Goal: Task Accomplishment & Management: Manage account settings

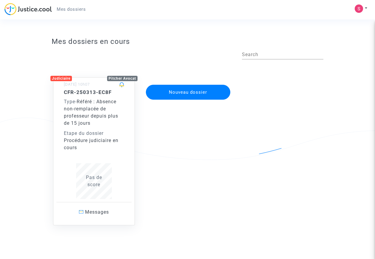
click at [88, 122] on span "Référé : Absence non-remplacée de professeur depuis plus de 15 jours" at bounding box center [91, 112] width 54 height 27
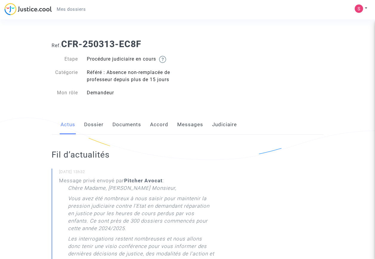
click at [133, 124] on link "Documents" at bounding box center [126, 125] width 29 height 20
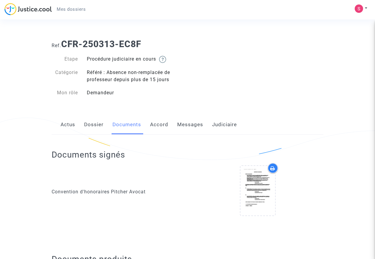
click at [91, 126] on link "Dossier" at bounding box center [93, 125] width 19 height 20
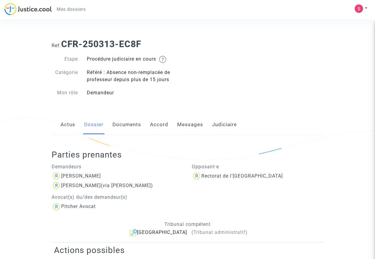
click at [75, 10] on span "Mes dossiers" at bounding box center [71, 9] width 29 height 5
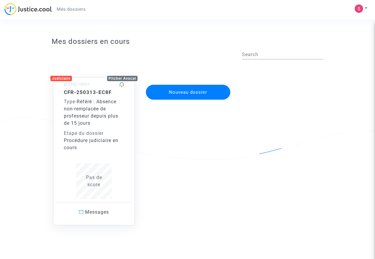
click at [97, 120] on div "Type - Référé : Absence non-remplacée de professeur depuis plus de 15 jours" at bounding box center [94, 112] width 60 height 29
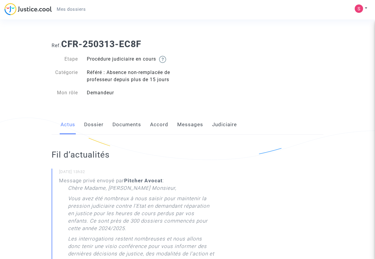
click at [94, 123] on link "Dossier" at bounding box center [93, 125] width 19 height 20
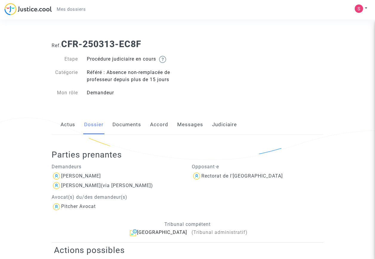
click at [122, 122] on link "Documents" at bounding box center [126, 125] width 29 height 20
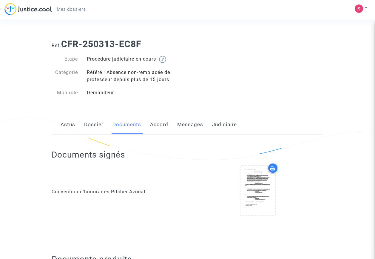
click at [159, 123] on link "Accord" at bounding box center [159, 125] width 18 height 20
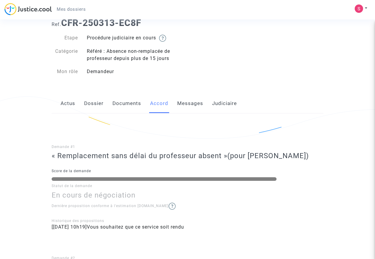
scroll to position [30, 0]
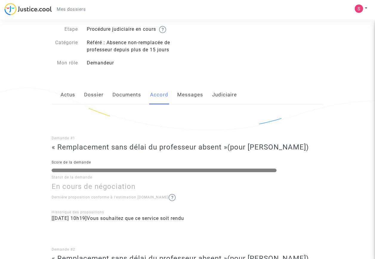
click at [196, 96] on link "Messages" at bounding box center [190, 95] width 26 height 20
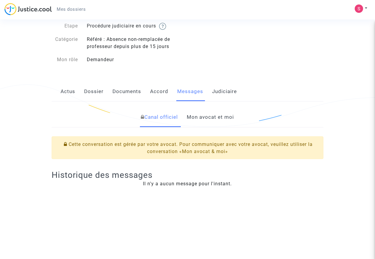
scroll to position [30, 0]
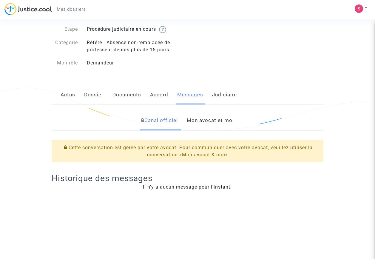
click at [99, 95] on link "Dossier" at bounding box center [93, 95] width 19 height 20
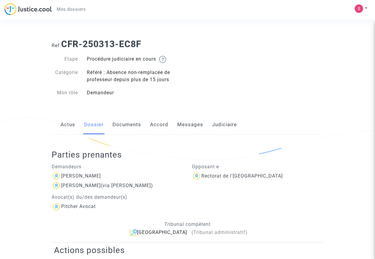
click at [231, 126] on link "Judiciaire" at bounding box center [224, 125] width 25 height 20
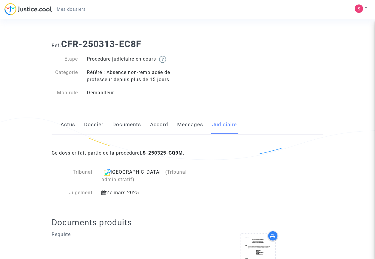
click at [185, 124] on link "Messages" at bounding box center [190, 125] width 26 height 20
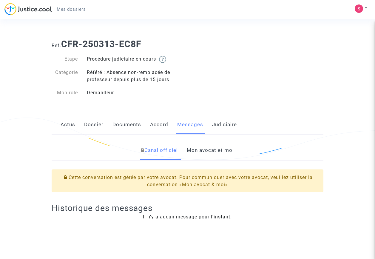
click at [212, 149] on link "Mon avocat et moi" at bounding box center [210, 150] width 47 height 20
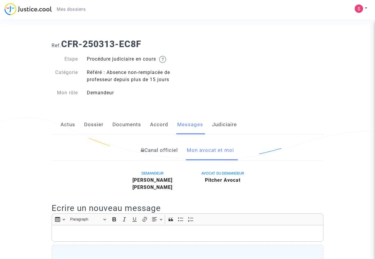
click at [157, 125] on link "Accord" at bounding box center [159, 125] width 18 height 20
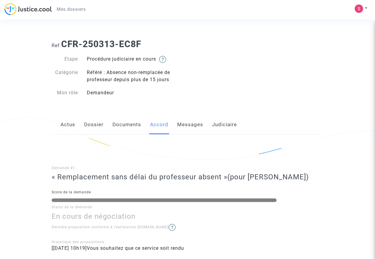
click at [84, 9] on link "Mes dossiers" at bounding box center [71, 9] width 38 height 9
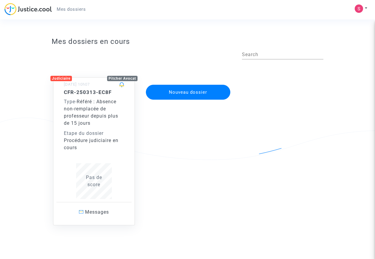
scroll to position [8, 0]
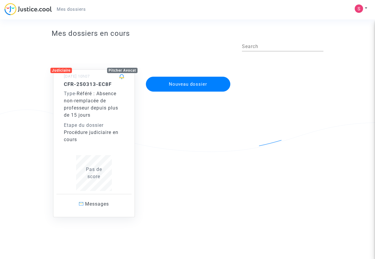
click at [97, 117] on div "Type - Référé : Absence non-remplacée de professeur depuis plus de 15 jours" at bounding box center [94, 104] width 60 height 29
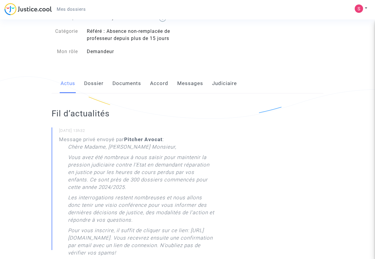
scroll to position [30, 0]
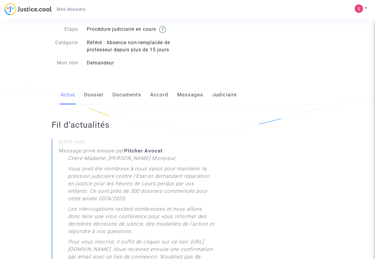
click at [90, 98] on link "Dossier" at bounding box center [93, 95] width 19 height 20
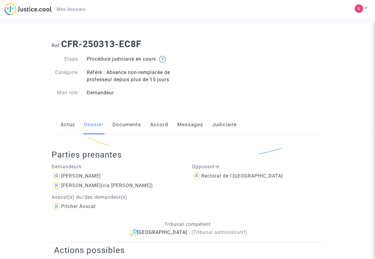
click at [132, 122] on link "Documents" at bounding box center [126, 125] width 29 height 20
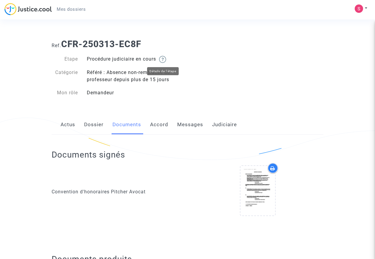
click at [165, 58] on img at bounding box center [162, 59] width 7 height 7
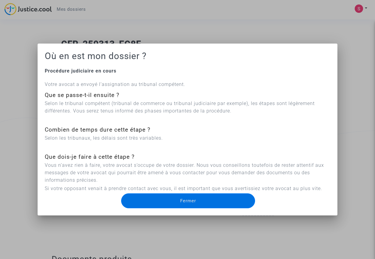
click at [256, 42] on div at bounding box center [187, 129] width 375 height 259
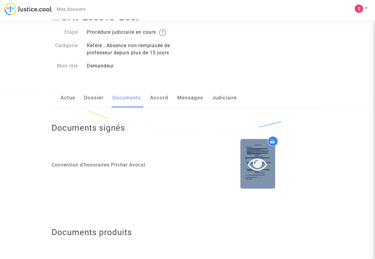
scroll to position [30, 0]
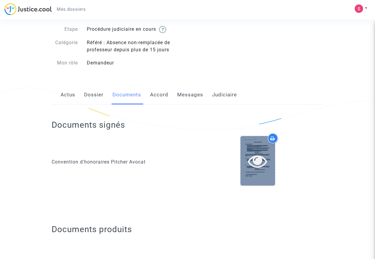
click at [260, 159] on icon at bounding box center [257, 160] width 19 height 19
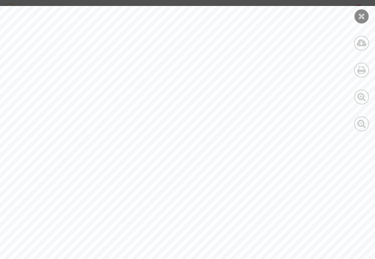
click at [361, 18] on icon at bounding box center [361, 16] width 7 height 9
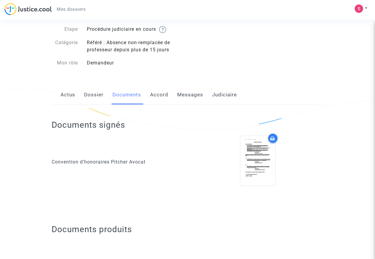
click at [159, 95] on link "Accord" at bounding box center [159, 95] width 18 height 20
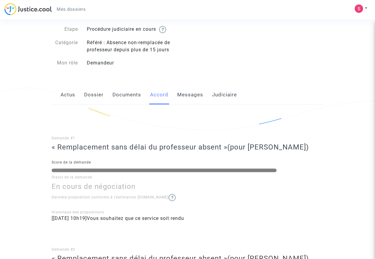
scroll to position [60, 0]
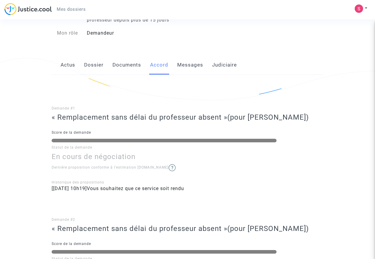
click at [197, 65] on link "Messages" at bounding box center [190, 65] width 26 height 20
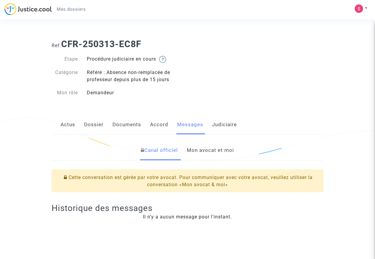
click at [63, 124] on link "Actus" at bounding box center [68, 125] width 15 height 20
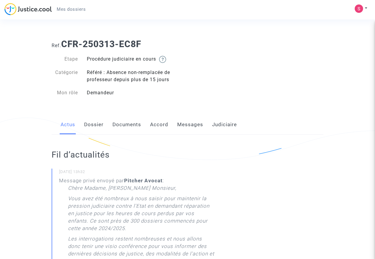
click at [95, 124] on link "Dossier" at bounding box center [93, 125] width 19 height 20
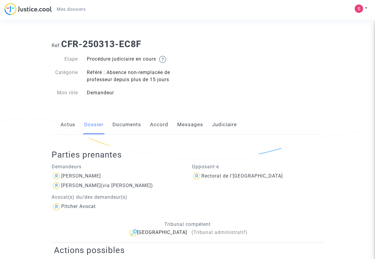
click at [79, 7] on span "Mes dossiers" at bounding box center [71, 9] width 29 height 5
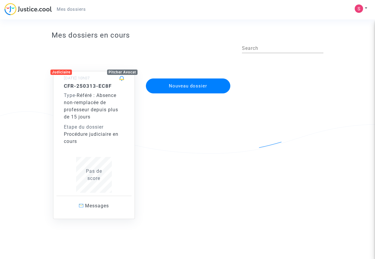
scroll to position [8, 0]
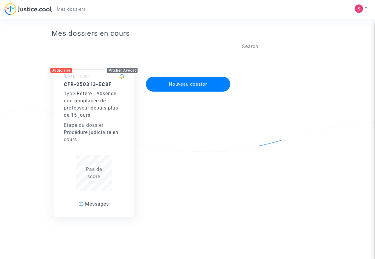
click at [68, 9] on span "Mes dossiers" at bounding box center [71, 9] width 29 height 5
click at [100, 142] on div "Procédure judiciaire en cours" at bounding box center [94, 136] width 60 height 14
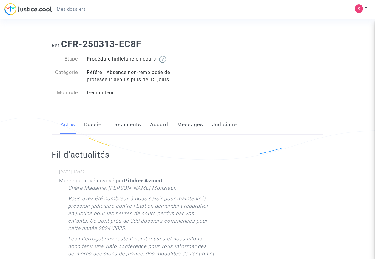
click at [78, 9] on span "Mes dossiers" at bounding box center [71, 9] width 29 height 5
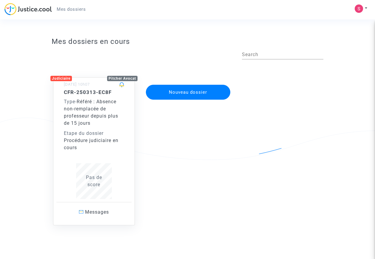
click at [67, 10] on span "Mes dossiers" at bounding box center [71, 9] width 29 height 5
click at [76, 8] on span "Mes dossiers" at bounding box center [71, 9] width 29 height 5
click at [29, 8] on img at bounding box center [27, 9] width 47 height 12
click at [70, 11] on span "Mes dossiers" at bounding box center [71, 9] width 29 height 5
click at [78, 10] on span "Mes dossiers" at bounding box center [71, 9] width 29 height 5
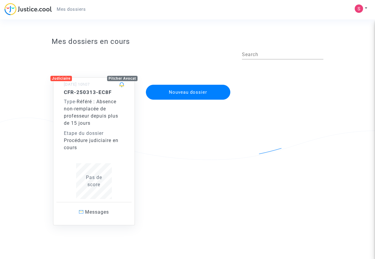
click at [70, 11] on span "Mes dossiers" at bounding box center [71, 9] width 29 height 5
click at [79, 10] on span "Mes dossiers" at bounding box center [71, 9] width 29 height 5
click at [29, 8] on img at bounding box center [27, 9] width 47 height 12
click at [75, 9] on span "Mes dossiers" at bounding box center [71, 9] width 29 height 5
click at [72, 10] on span "Mes dossiers" at bounding box center [71, 9] width 29 height 5
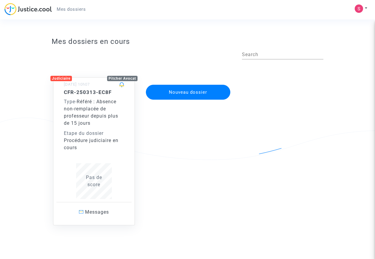
click at [77, 8] on span "Mes dossiers" at bounding box center [71, 9] width 29 height 5
click at [97, 133] on div "Etape du dossier" at bounding box center [94, 133] width 60 height 7
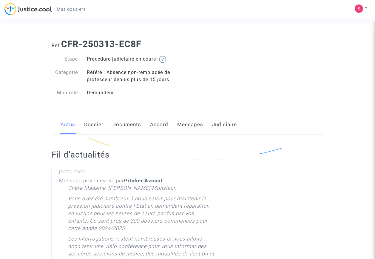
click at [185, 126] on link "Messages" at bounding box center [190, 125] width 26 height 20
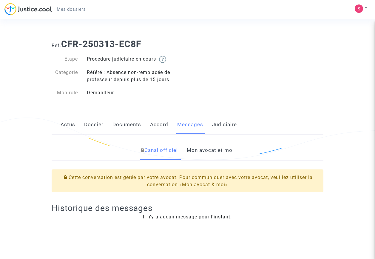
click at [215, 149] on link "Mon avocat et moi" at bounding box center [210, 150] width 47 height 20
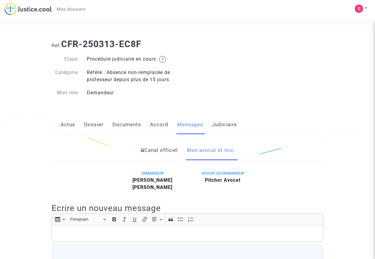
click at [220, 123] on link "Judiciaire" at bounding box center [224, 125] width 25 height 20
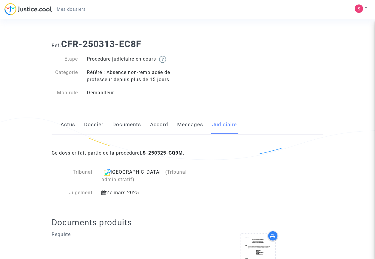
click at [67, 9] on span "Mes dossiers" at bounding box center [71, 9] width 29 height 5
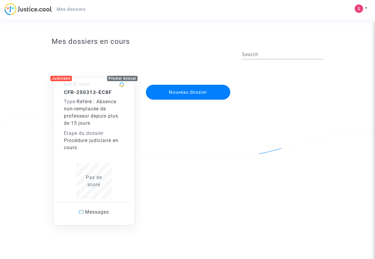
click at [72, 7] on span "Mes dossiers" at bounding box center [71, 9] width 29 height 5
click at [79, 8] on span "Mes dossiers" at bounding box center [71, 9] width 29 height 5
click at [76, 9] on span "Mes dossiers" at bounding box center [71, 9] width 29 height 5
click at [96, 125] on div "Type - Référé : Absence non-remplacée de professeur depuis plus de 15 jours" at bounding box center [94, 112] width 60 height 29
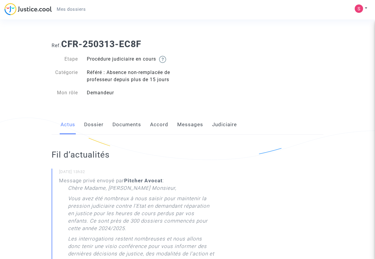
click at [97, 125] on link "Dossier" at bounding box center [93, 125] width 19 height 20
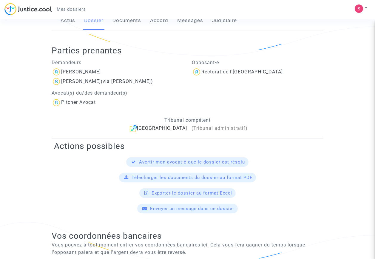
scroll to position [89, 0]
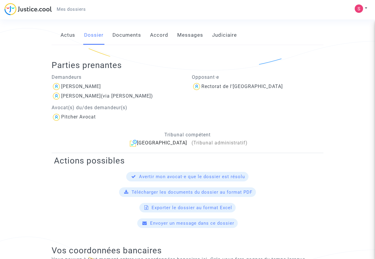
click at [128, 36] on link "Documents" at bounding box center [126, 35] width 29 height 20
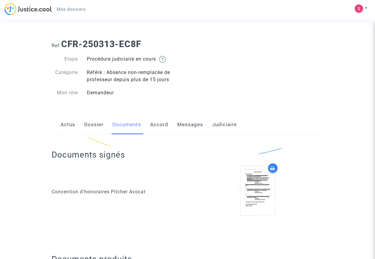
click at [158, 123] on link "Accord" at bounding box center [159, 125] width 18 height 20
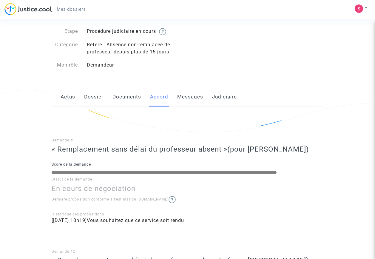
scroll to position [60, 0]
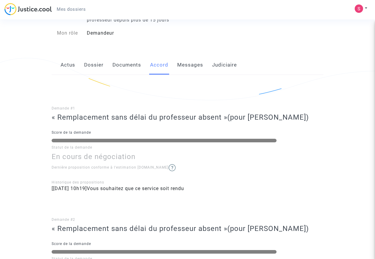
click at [190, 64] on link "Messages" at bounding box center [190, 65] width 26 height 20
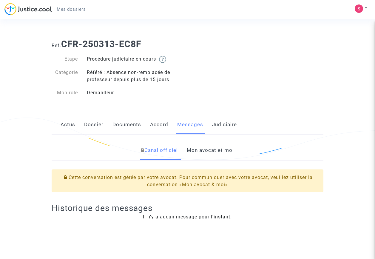
click at [228, 123] on link "Judiciaire" at bounding box center [224, 125] width 25 height 20
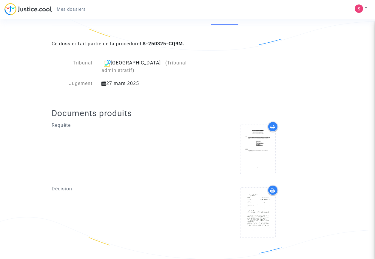
scroll to position [119, 0]
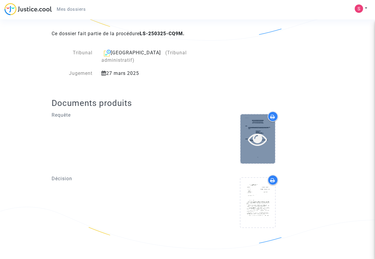
click at [261, 134] on icon at bounding box center [257, 138] width 19 height 19
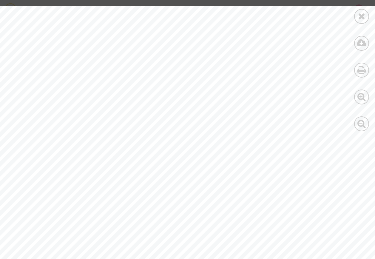
scroll to position [2504, 0]
click at [363, 16] on icon at bounding box center [361, 16] width 7 height 9
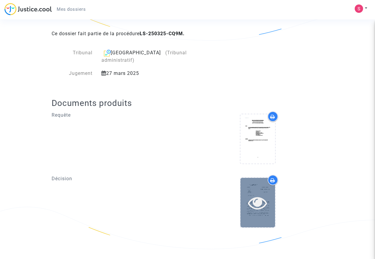
click at [259, 199] on icon at bounding box center [257, 202] width 19 height 19
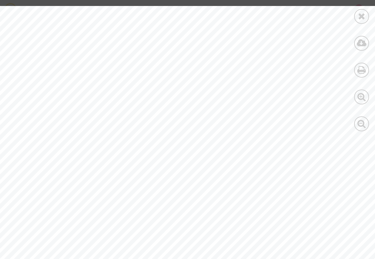
scroll to position [775, 29]
click at [363, 16] on icon at bounding box center [361, 16] width 7 height 9
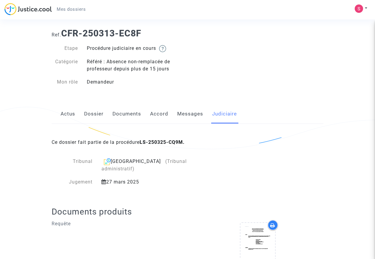
scroll to position [0, 0]
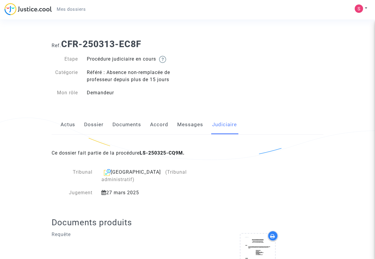
click at [68, 12] on link "Mes dossiers" at bounding box center [71, 9] width 38 height 9
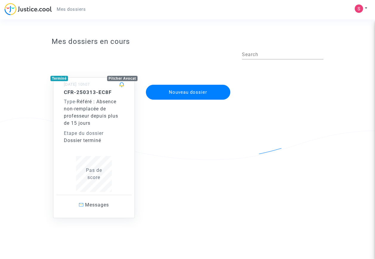
drag, startPoint x: 65, startPoint y: 9, endPoint x: 78, endPoint y: 6, distance: 13.2
click at [66, 8] on span "Mes dossiers" at bounding box center [71, 9] width 29 height 5
click at [366, 8] on button at bounding box center [360, 8] width 13 height 9
